Goal: Transaction & Acquisition: Book appointment/travel/reservation

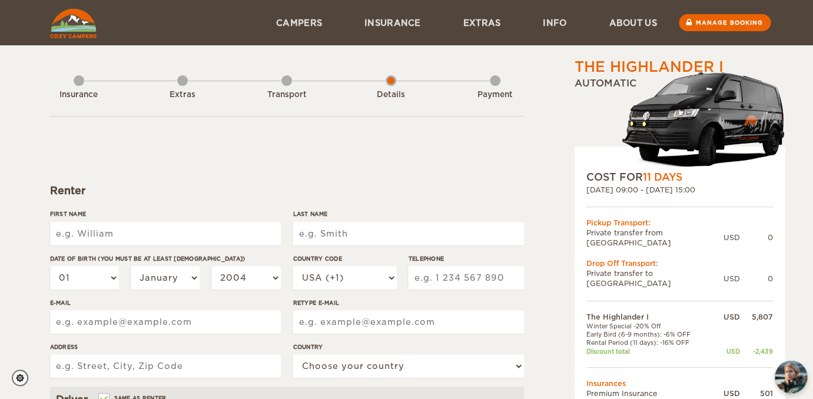
click at [75, 79] on div "Insurance" at bounding box center [79, 92] width 11 height 47
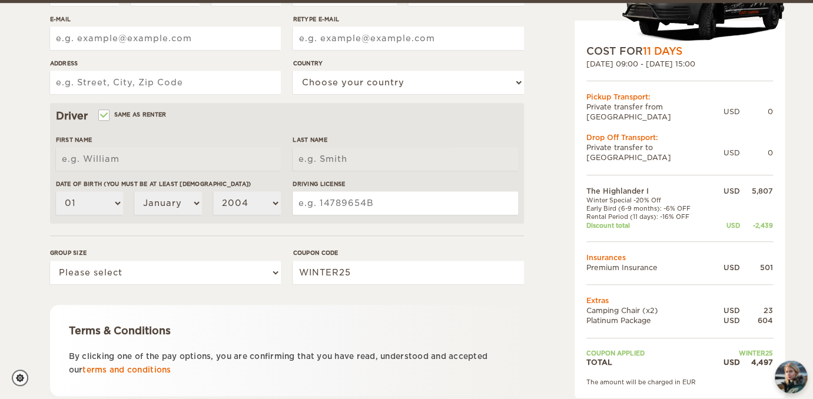
scroll to position [287, 0]
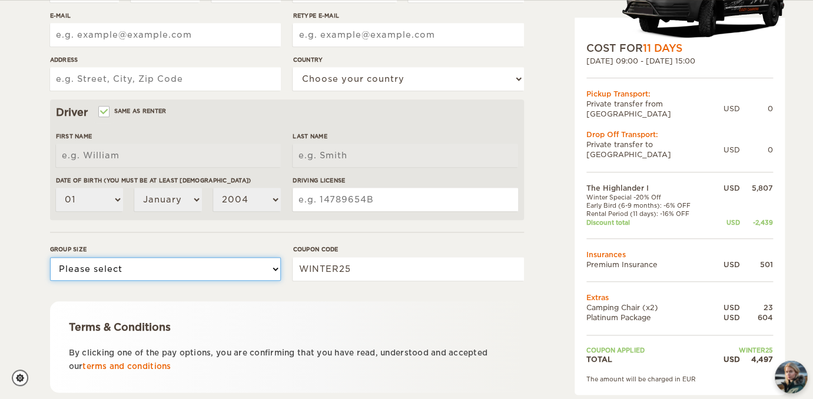
select select "2"
click option "2" at bounding box center [0, 0] width 0 height 0
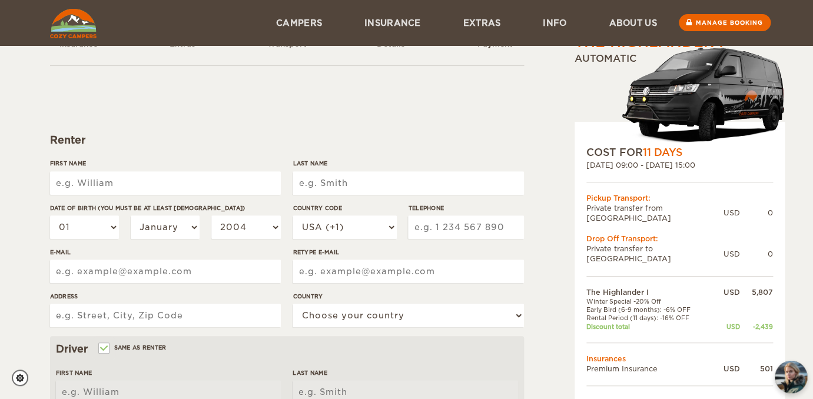
scroll to position [0, 0]
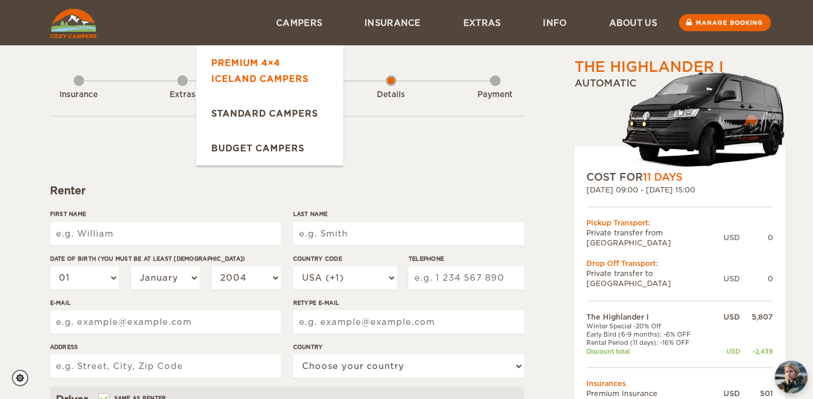
click at [260, 71] on link "Premium 4×4 Iceland Campers" at bounding box center [269, 70] width 147 height 51
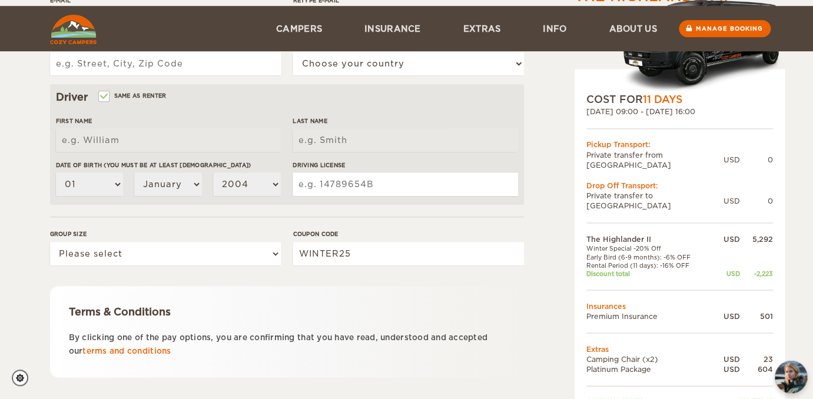
scroll to position [367, 0]
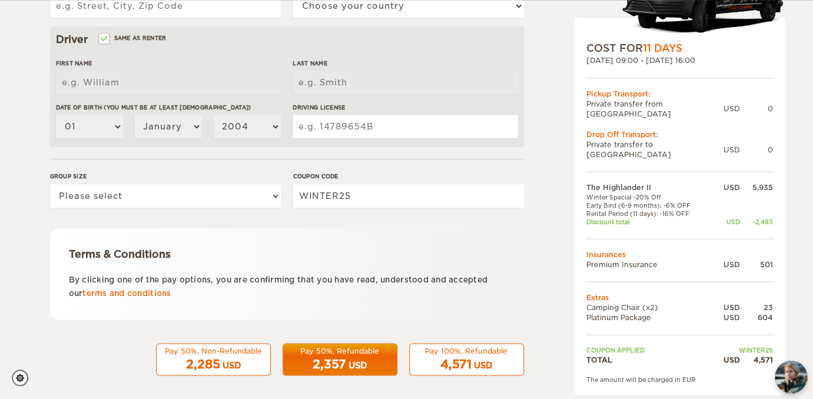
scroll to position [367, 0]
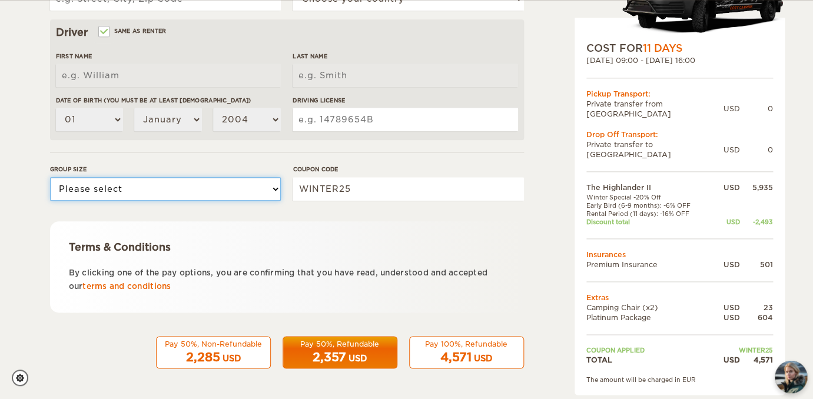
select select "2"
click option "2" at bounding box center [0, 0] width 0 height 0
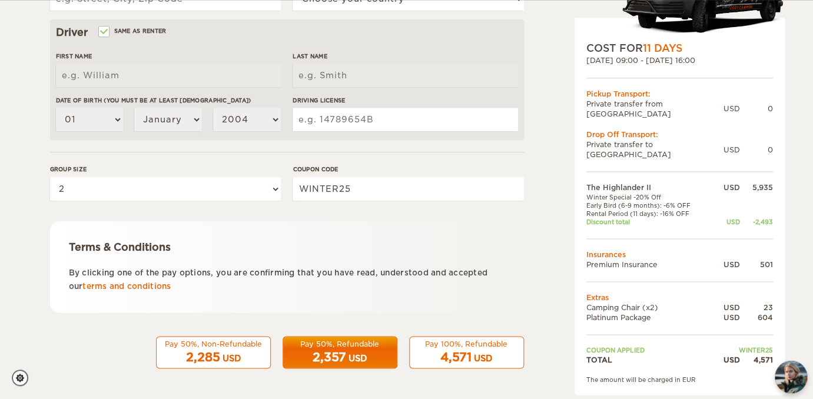
click at [344, 359] on span "2,357" at bounding box center [329, 357] width 34 height 14
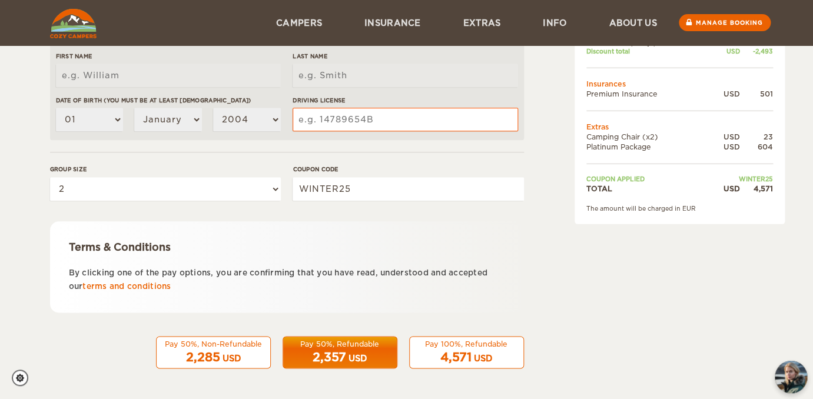
scroll to position [68, 0]
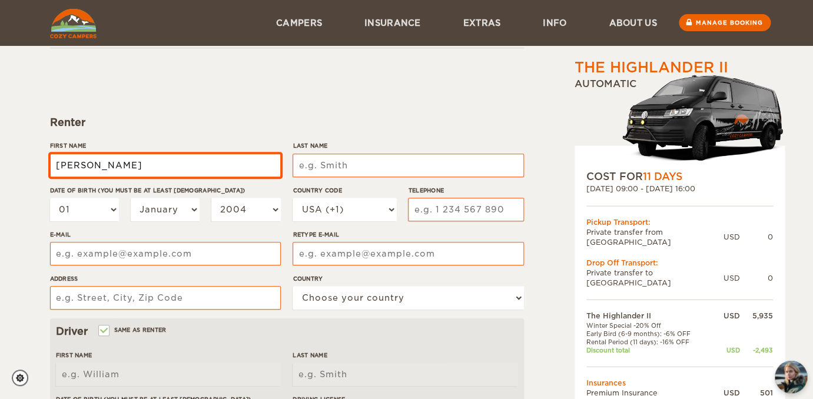
type input "[PERSON_NAME]"
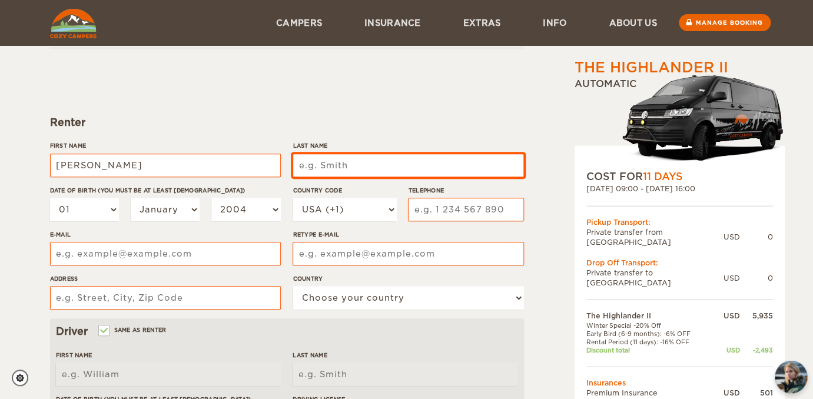
type input "Broer"
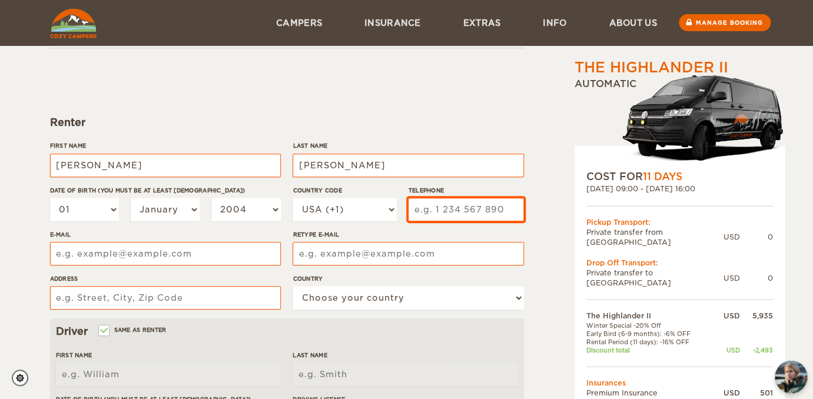
type input "9843183634"
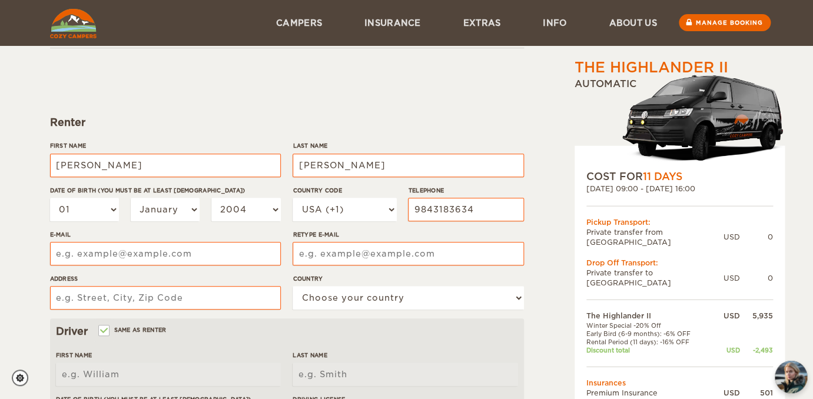
type input "paul.m.broer@gmail.com"
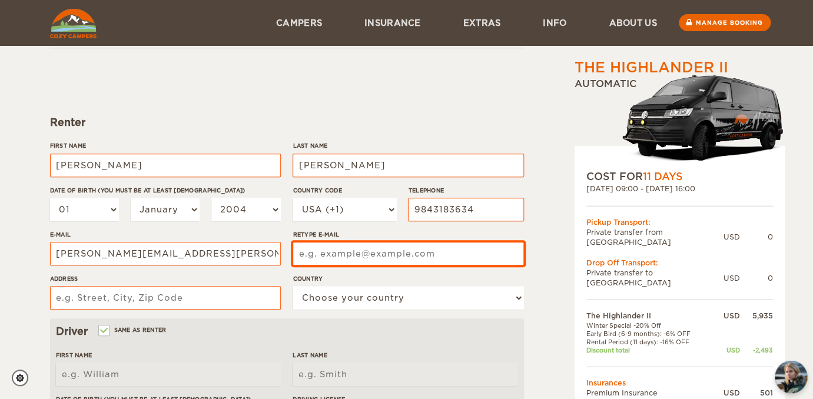
type input "paul.m.broer@gmail.com"
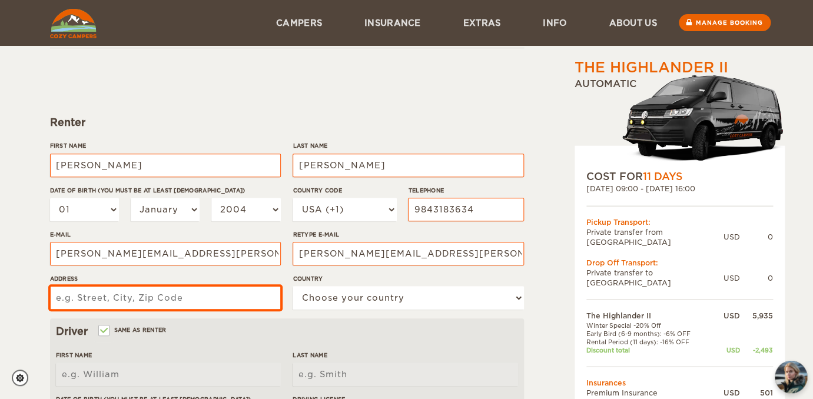
type input "331 S. West St."
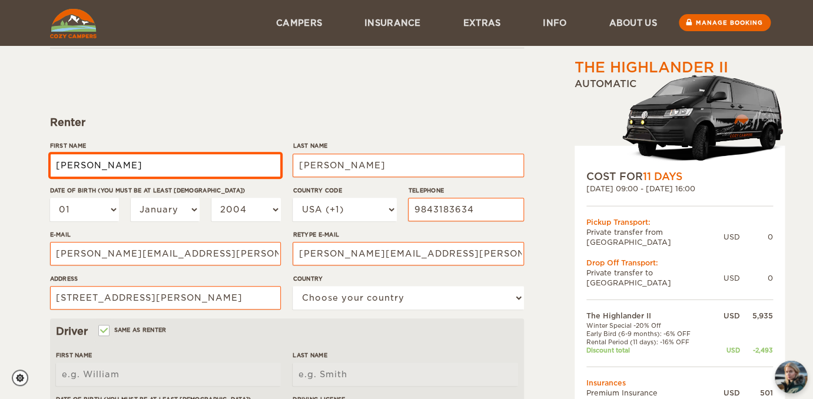
type input "Paul"
type input "Broer"
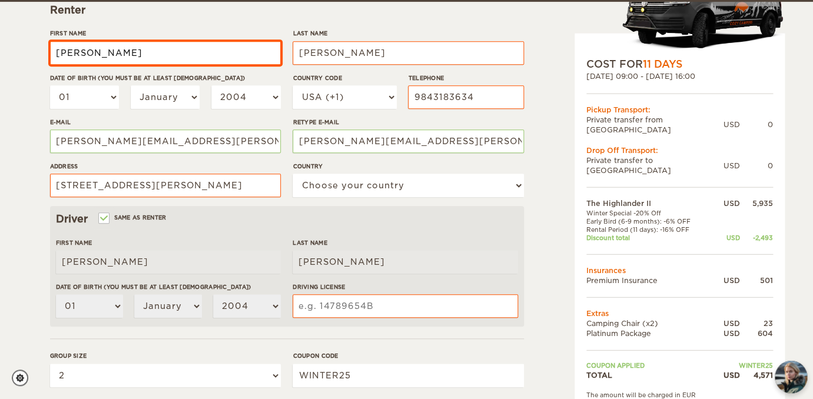
scroll to position [182, 0]
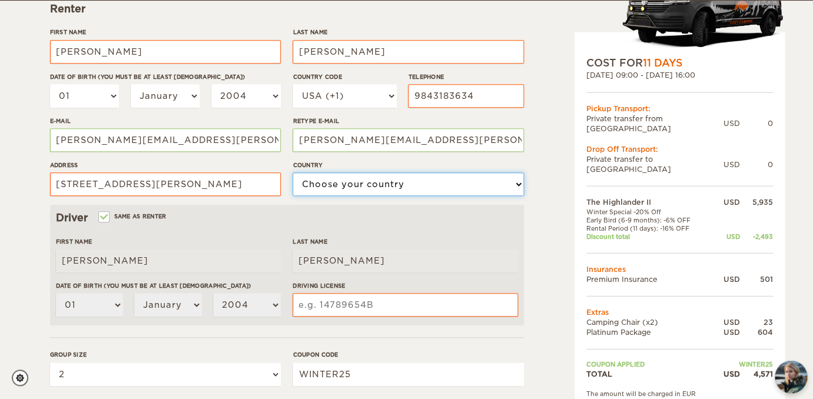
click at [292, 172] on select "Choose your country United States United Kingdom Germany Afghanistan Albania Al…" at bounding box center [407, 184] width 231 height 24
select select "222"
click option "United States" at bounding box center [0, 0] width 0 height 0
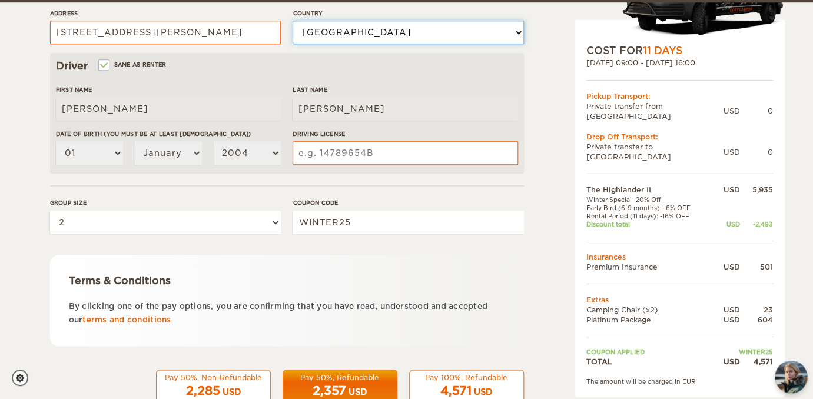
scroll to position [335, 0]
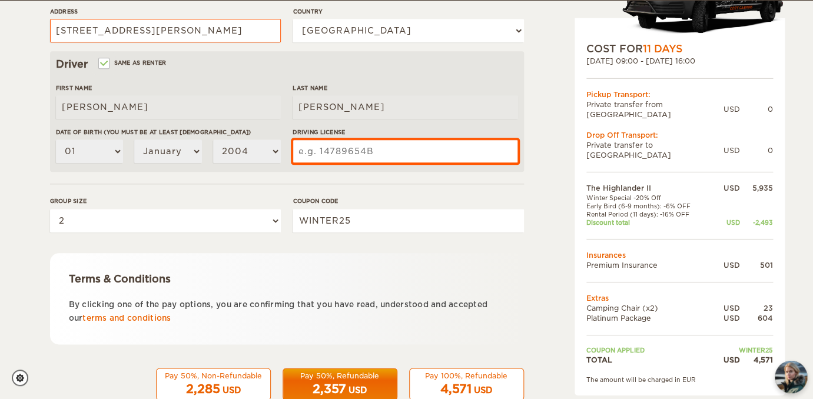
click at [340, 152] on input "Driving License" at bounding box center [404, 151] width 225 height 24
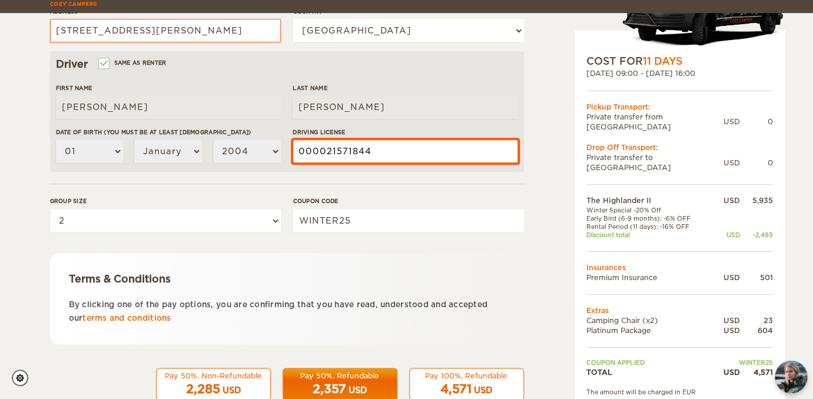
scroll to position [367, 0]
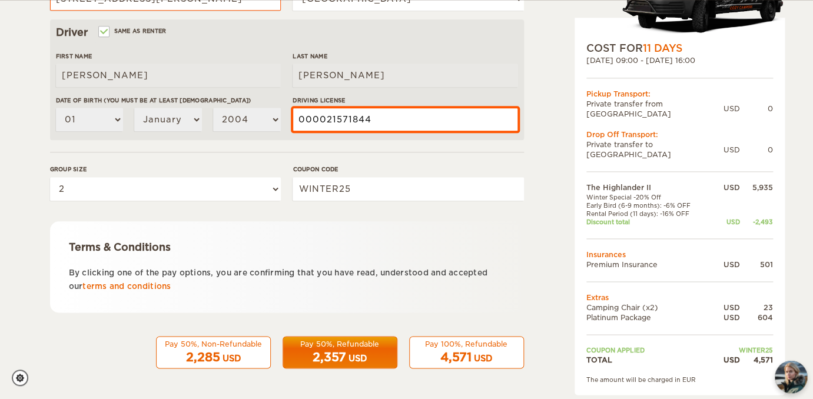
type input "000021571844"
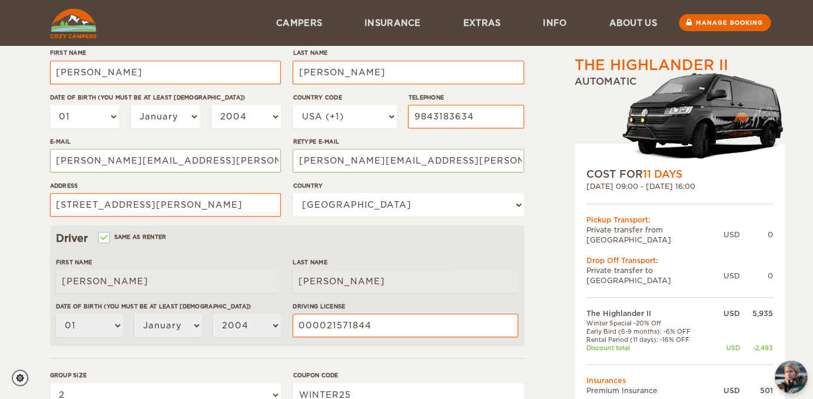
scroll to position [158, 0]
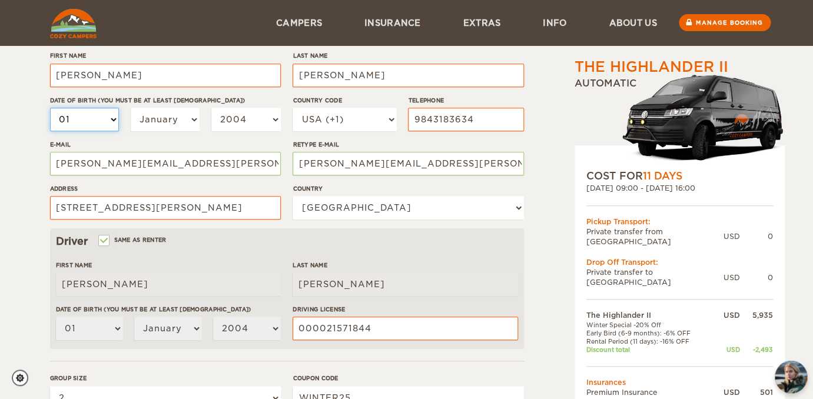
click at [50, 108] on select "01 02 03 04 05 06 07 08 09 10 11 12 13 14 15 16 17 18 19 20 21 22 23 24 25 26 2…" at bounding box center [84, 120] width 69 height 24
select select "03"
click option "03" at bounding box center [0, 0] width 0 height 0
select select "03"
select select "12"
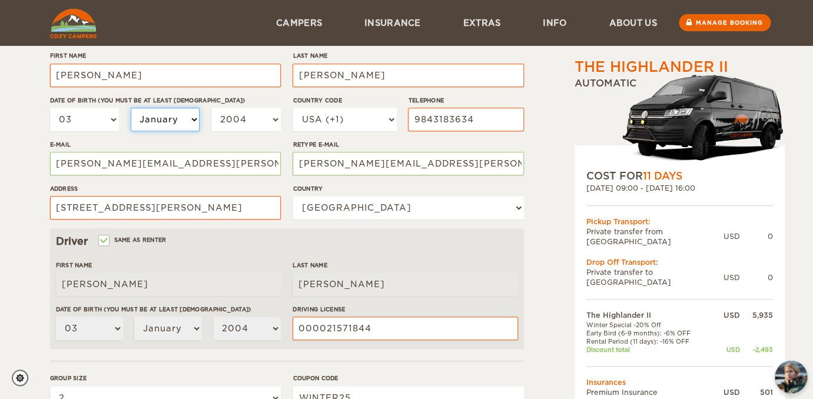
click option "December" at bounding box center [0, 0] width 0 height 0
select select "12"
click at [211, 108] on select "2004 2003 2002 2001 2000 1999 1998 1997 1996 1995 1994 1993 1992 1991 1990 1989…" at bounding box center [245, 120] width 69 height 24
select select "1981"
click option "1981" at bounding box center [0, 0] width 0 height 0
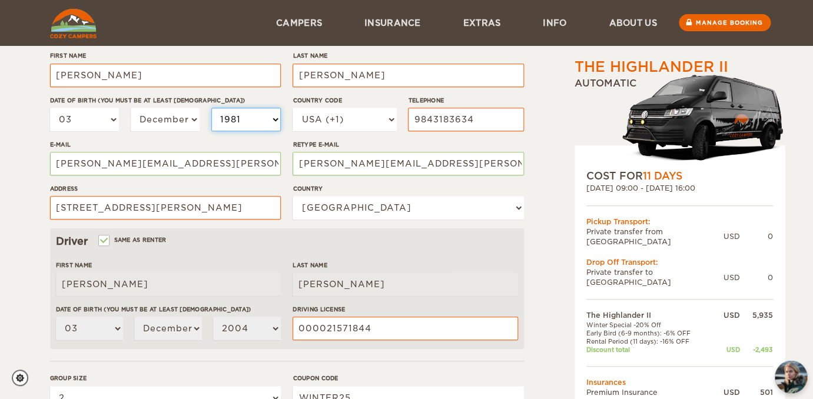
select select "1981"
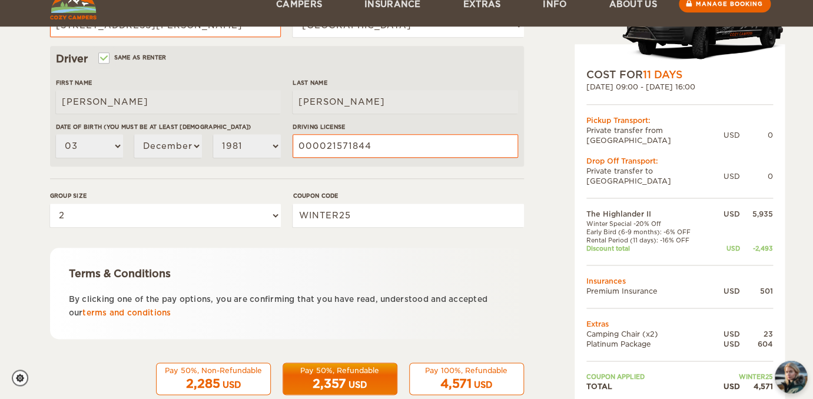
scroll to position [367, 0]
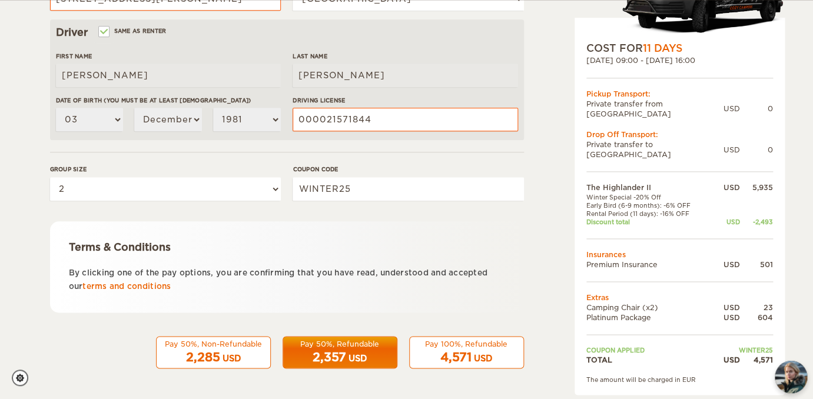
click at [352, 358] on div "USD" at bounding box center [357, 358] width 18 height 12
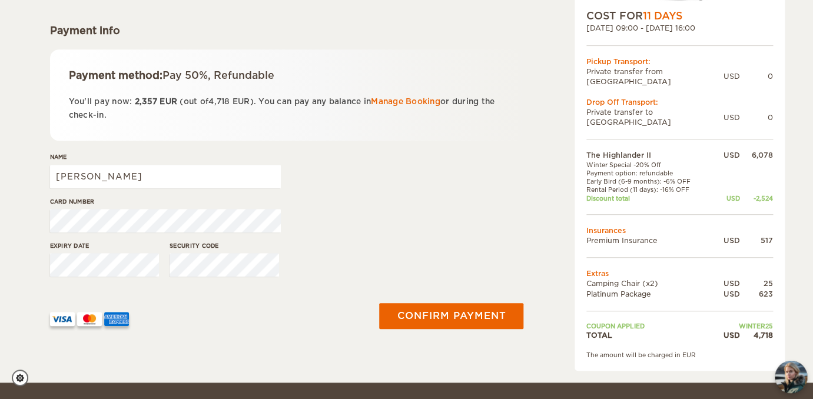
scroll to position [165, 0]
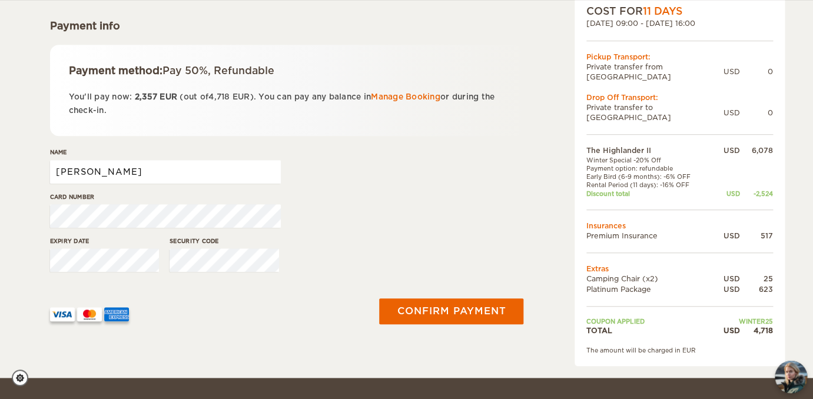
drag, startPoint x: 107, startPoint y: 173, endPoint x: 64, endPoint y: 173, distance: 43.0
click at [64, 173] on input "Paul" at bounding box center [165, 172] width 231 height 24
type input "P"
type input "Sanja Broer"
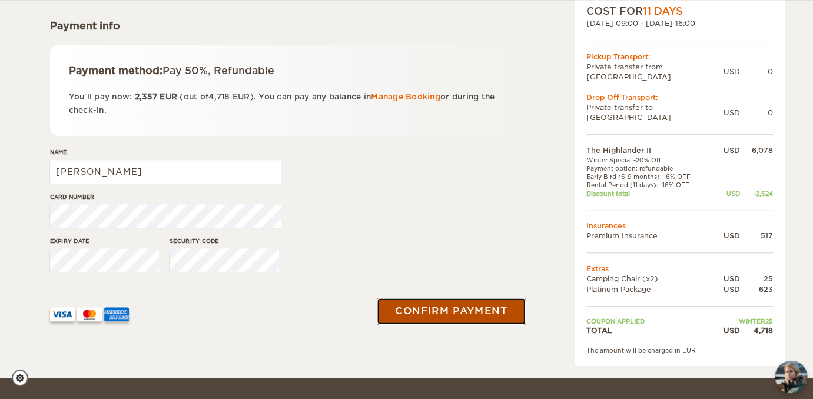
click at [471, 312] on button "Confirm payment" at bounding box center [451, 311] width 148 height 26
